Goal: Task Accomplishment & Management: Use online tool/utility

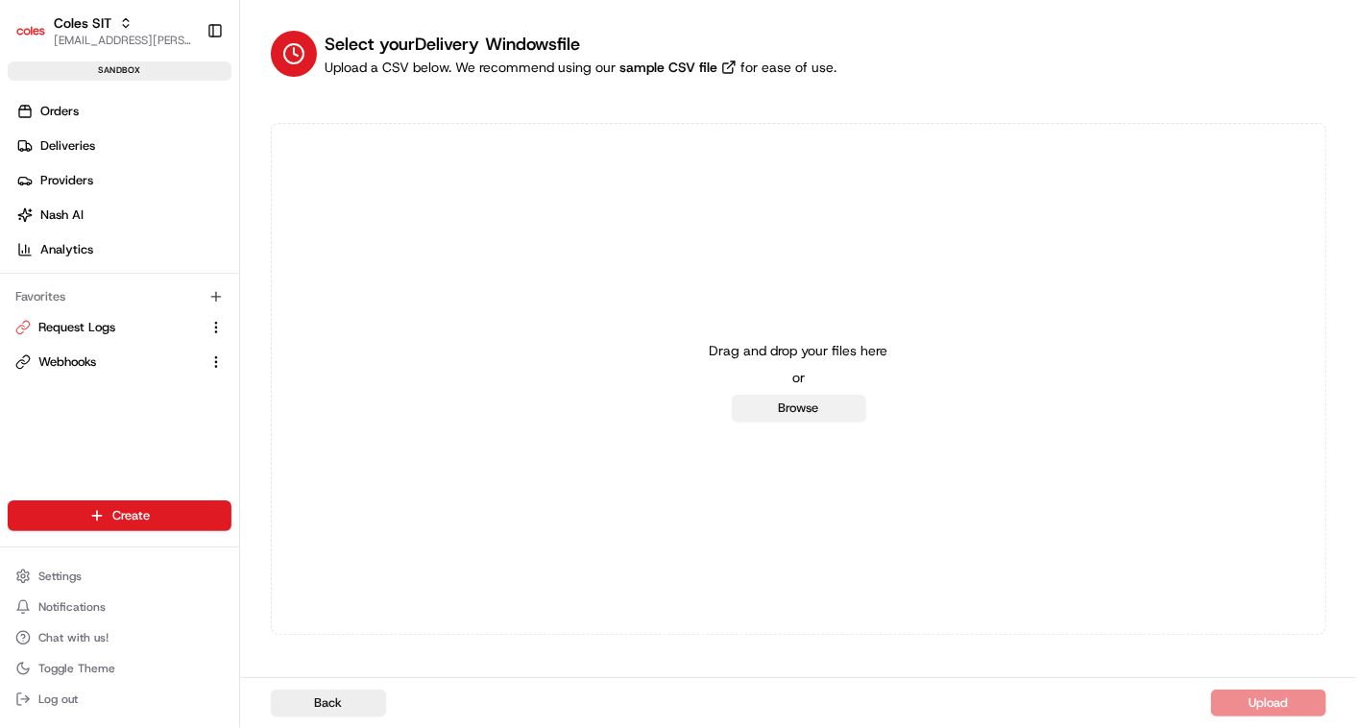
click at [806, 406] on button "Browse" at bounding box center [799, 408] width 134 height 27
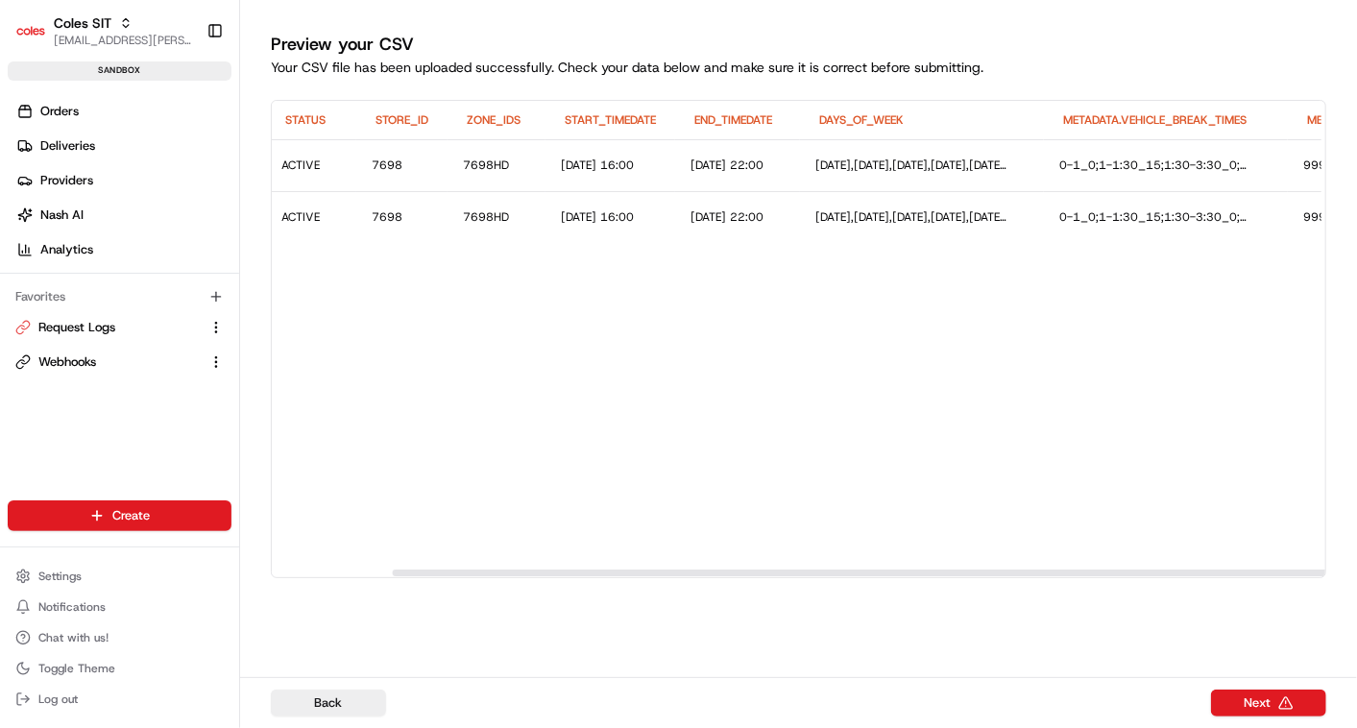
scroll to position [0, 299]
click at [1272, 701] on button "Next" at bounding box center [1268, 703] width 115 height 27
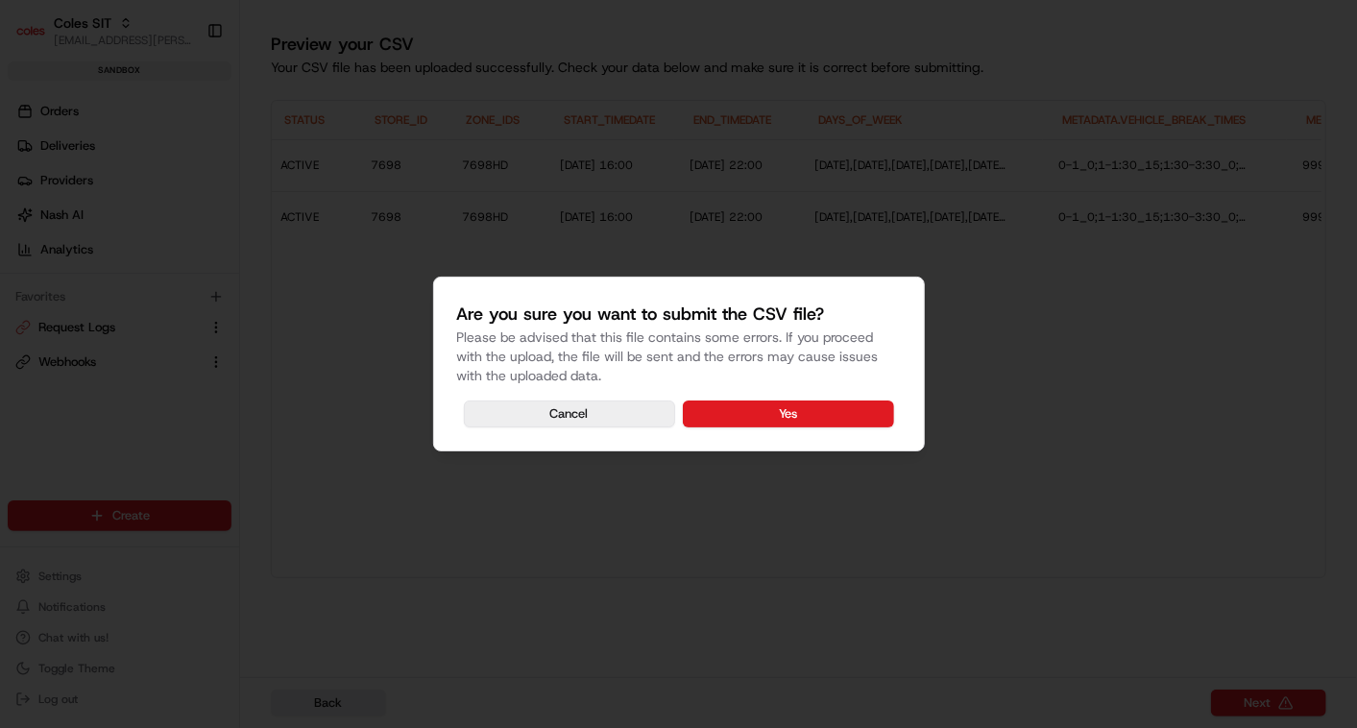
click at [613, 408] on button "Cancel" at bounding box center [569, 413] width 211 height 27
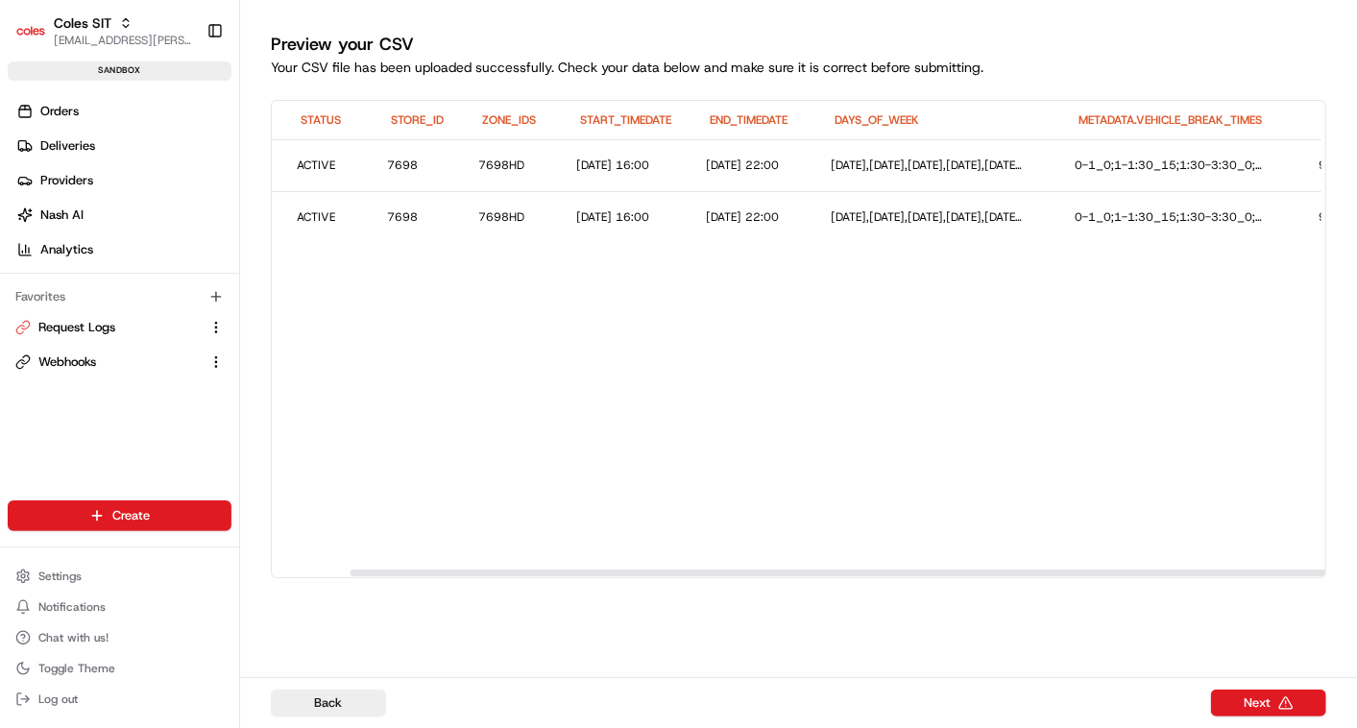
scroll to position [0, 0]
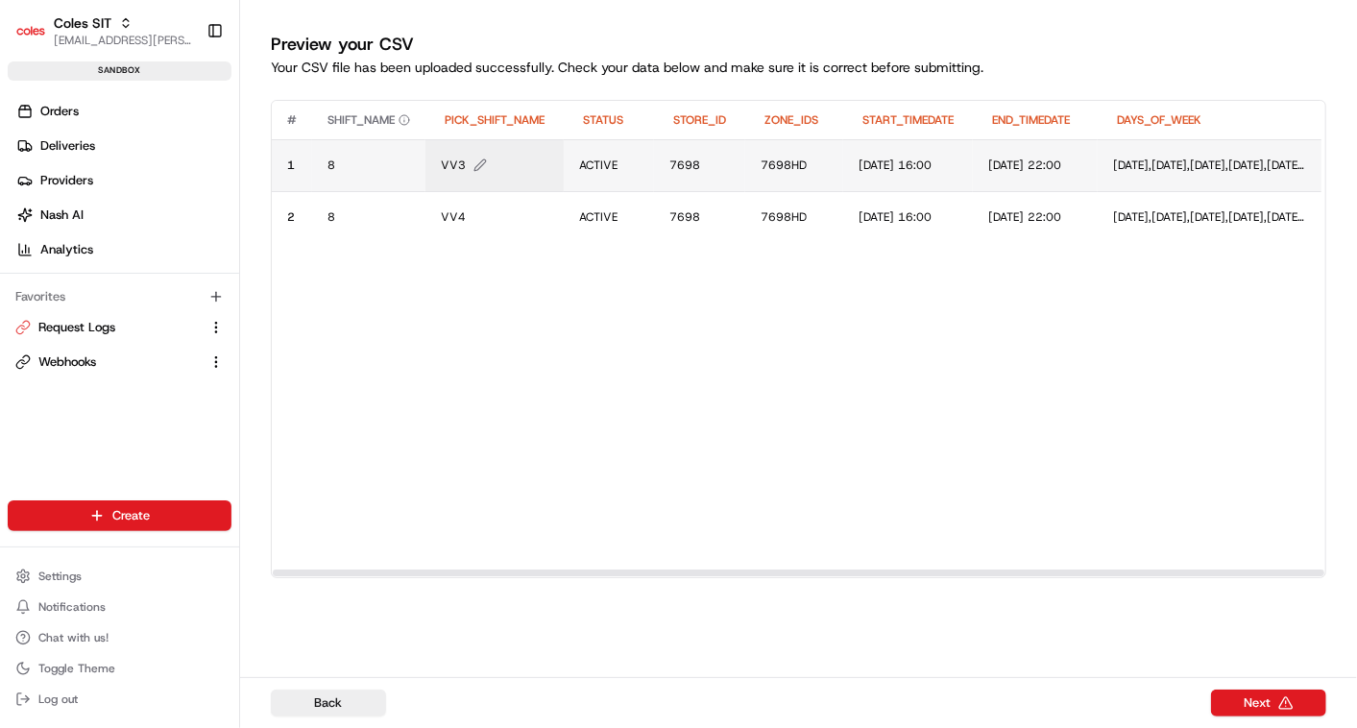
click at [477, 167] on icon "Edit PICK_SHIFT_NAME value" at bounding box center [479, 164] width 13 height 13
click at [642, 149] on button at bounding box center [650, 145] width 27 height 35
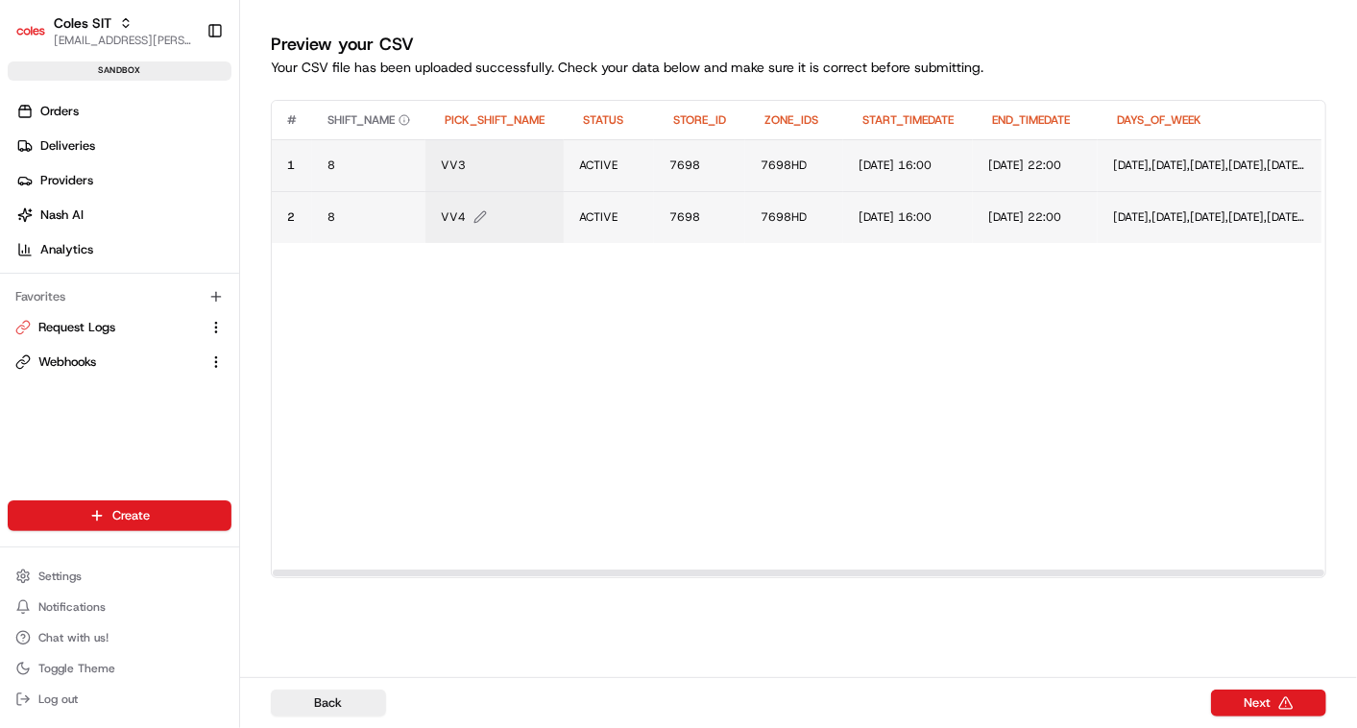
click at [475, 216] on icon "Edit PICK_SHIFT_NAME value" at bounding box center [479, 216] width 13 height 13
click at [648, 201] on button at bounding box center [650, 197] width 27 height 35
click at [953, 158] on icon "Edit START_TIMEDATE value" at bounding box center [945, 164] width 13 height 13
click at [1072, 151] on button at bounding box center [1069, 145] width 27 height 35
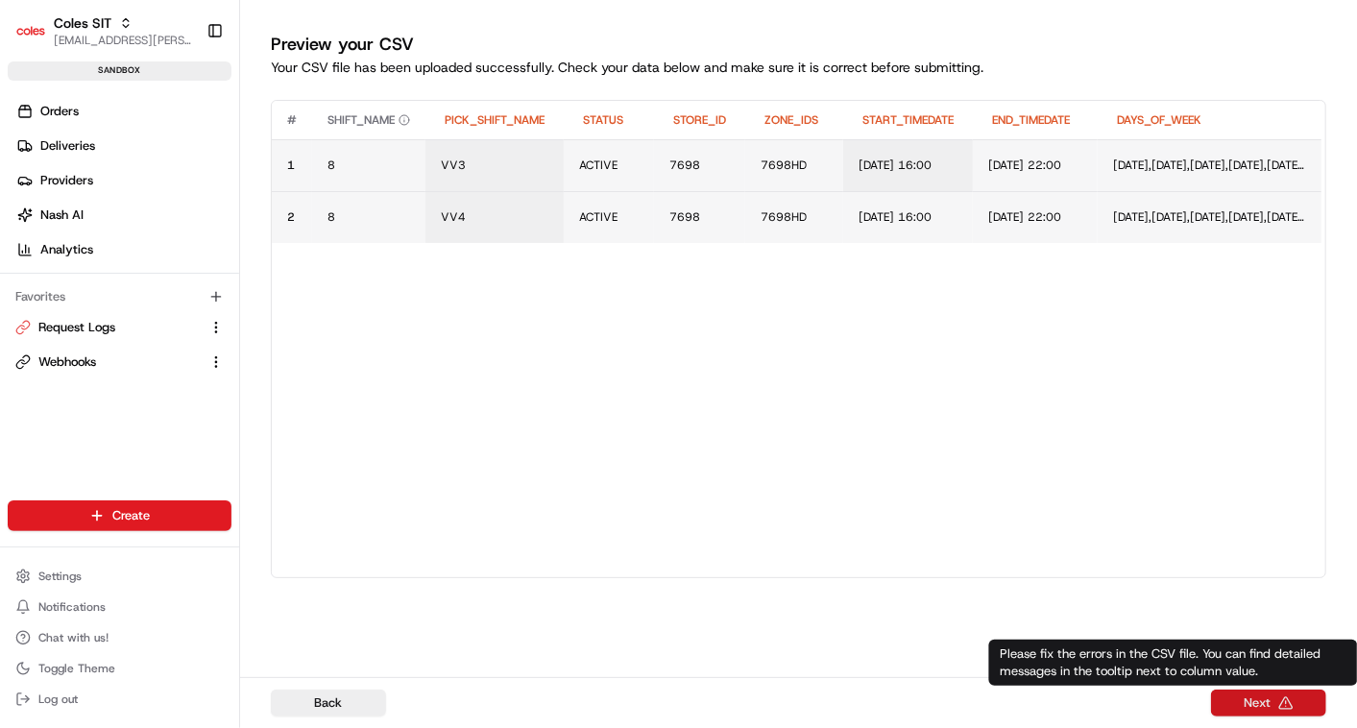
click at [1265, 702] on button "Next" at bounding box center [1268, 703] width 115 height 27
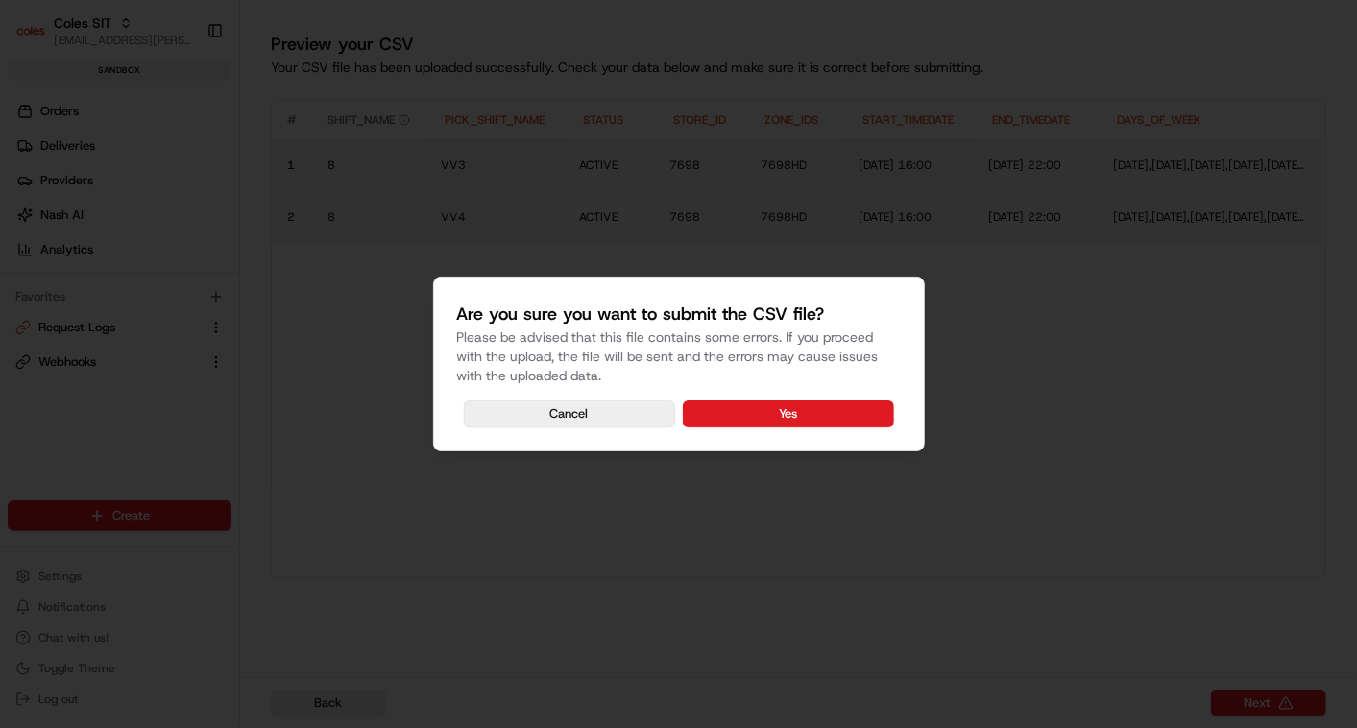
click at [568, 420] on button "Cancel" at bounding box center [569, 413] width 211 height 27
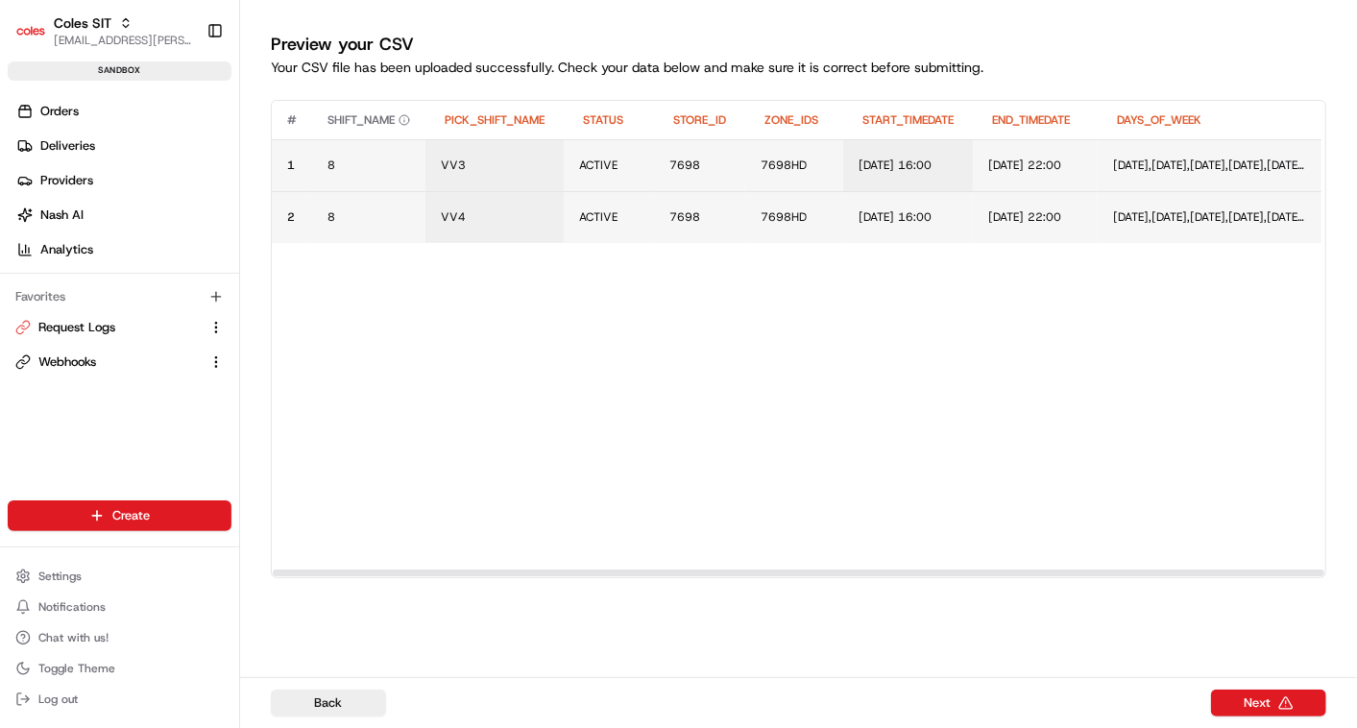
click at [715, 113] on span "STORE_ID" at bounding box center [699, 119] width 53 height 15
click at [953, 163] on icon "Edit START_TIMEDATE value" at bounding box center [945, 164] width 13 height 13
click at [971, 143] on input "21/08/2025 16:00" at bounding box center [976, 145] width 213 height 35
type input "21/08/2025 15:00"
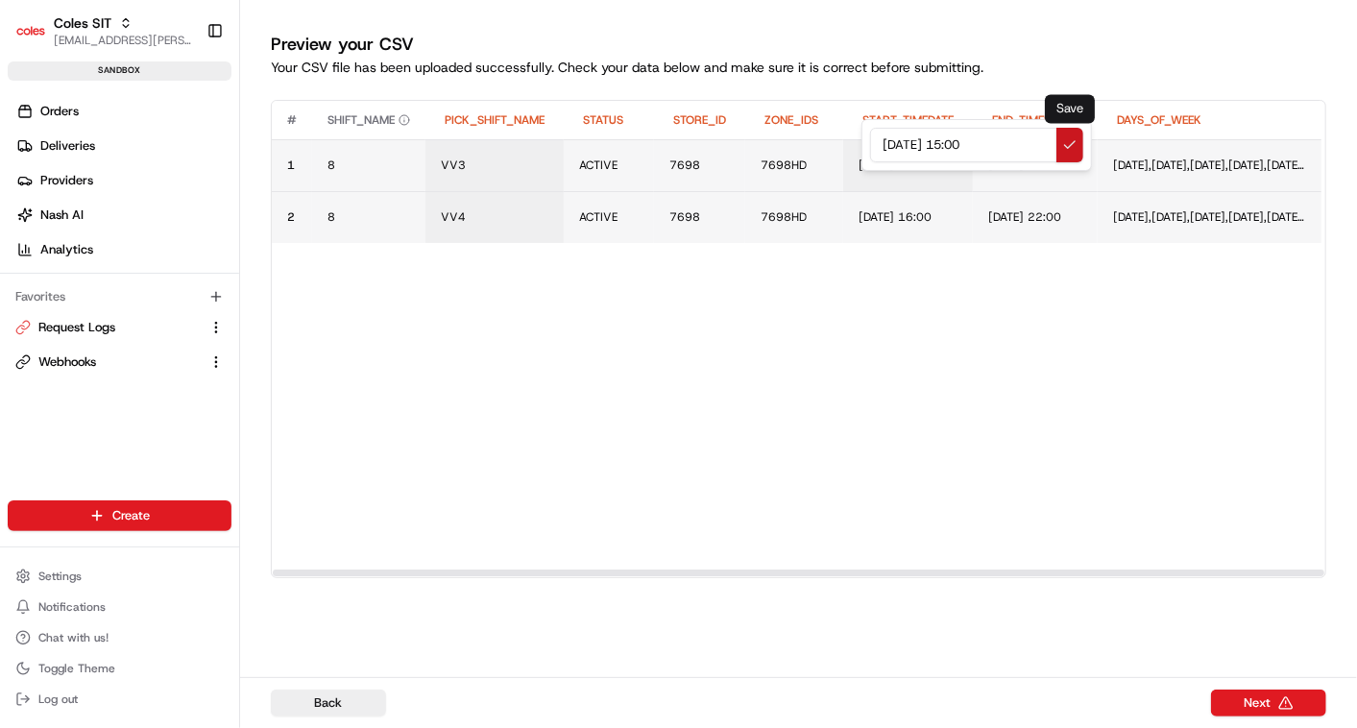
click at [1069, 142] on button at bounding box center [1069, 145] width 27 height 35
click at [952, 211] on icon "Edit START_TIMEDATE value" at bounding box center [946, 217] width 12 height 12
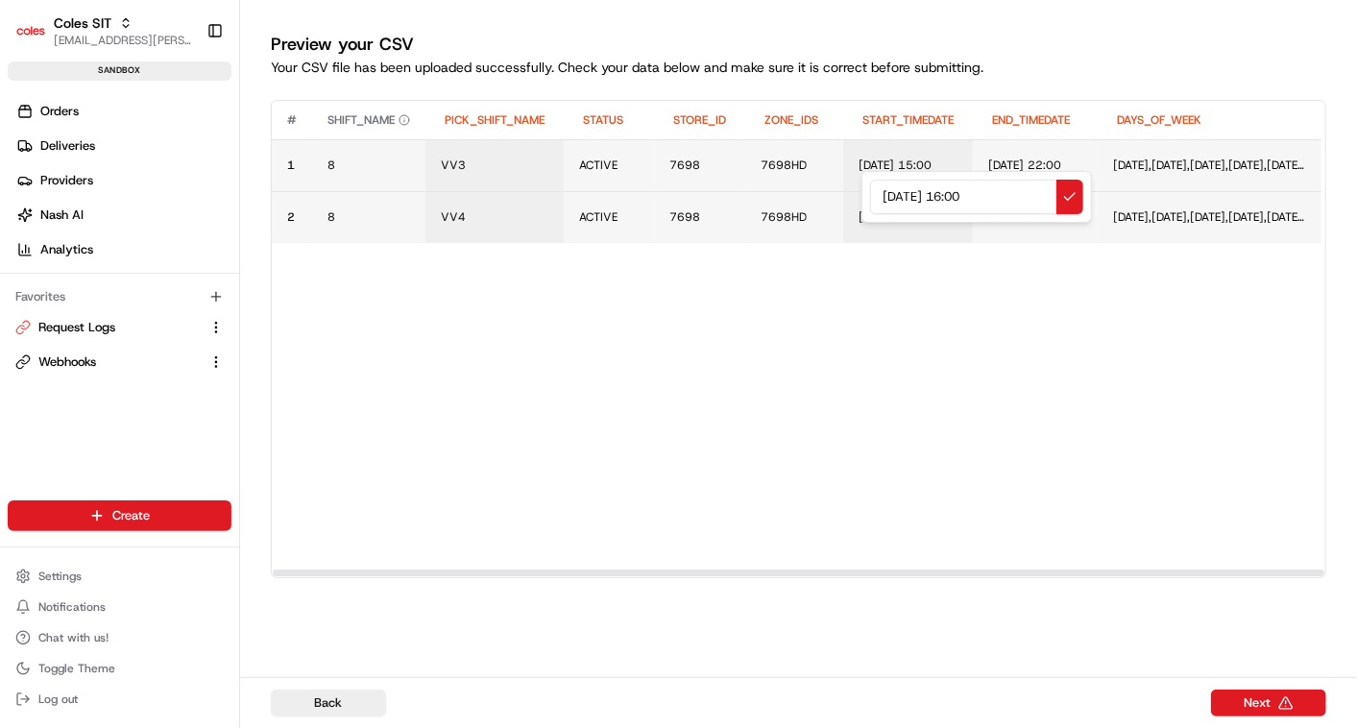
click at [975, 194] on input "21/08/2025 16:00" at bounding box center [976, 197] width 213 height 35
type input "21/08/2025 15:00"
click at [1064, 199] on button at bounding box center [1069, 197] width 27 height 35
